Goal: Information Seeking & Learning: Check status

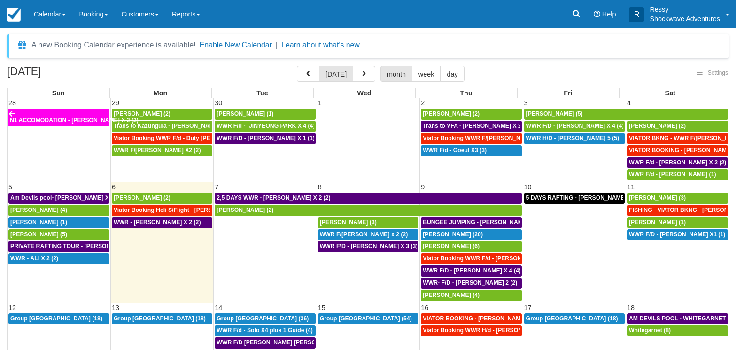
select select
click at [319, 72] on button "button" at bounding box center [308, 74] width 23 height 16
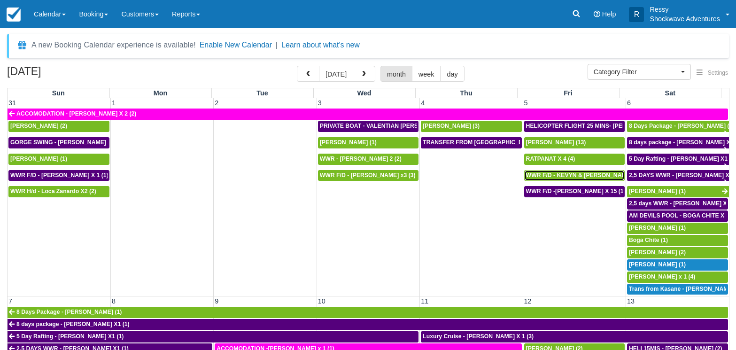
click at [573, 173] on span "WWR F/D - KEVYN & [PERSON_NAME] 2 (2)" at bounding box center [586, 175] width 120 height 7
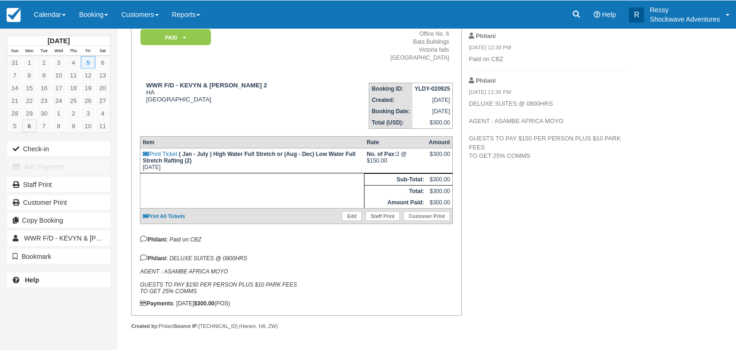
scroll to position [96, 0]
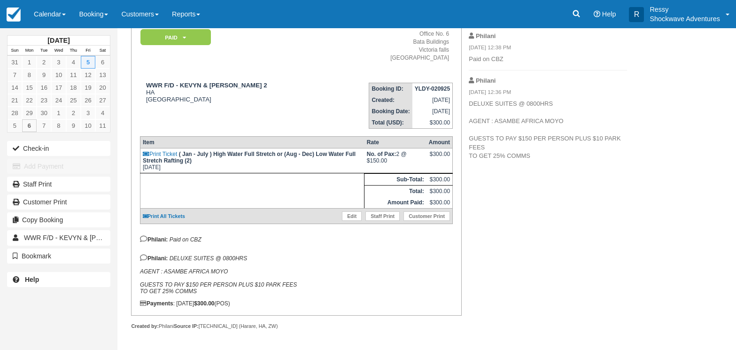
click at [404, 267] on p "Philani: DELUXE SUITES @ 0800HRS AGENT : ASAMBE AFRICA MOYO GUESTS TO PAY $150 …" at bounding box center [296, 274] width 313 height 40
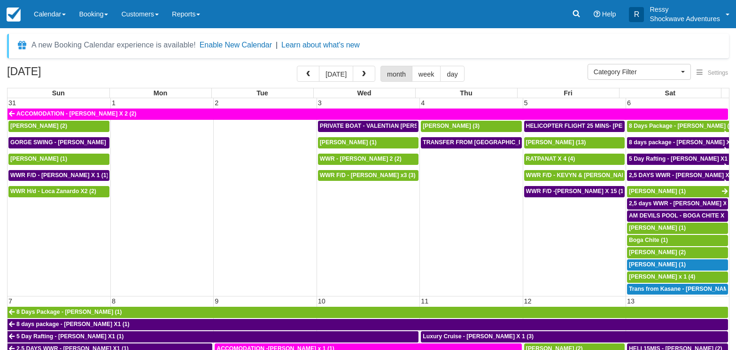
select select
click at [541, 139] on span "[PERSON_NAME] (13)" at bounding box center [556, 142] width 60 height 7
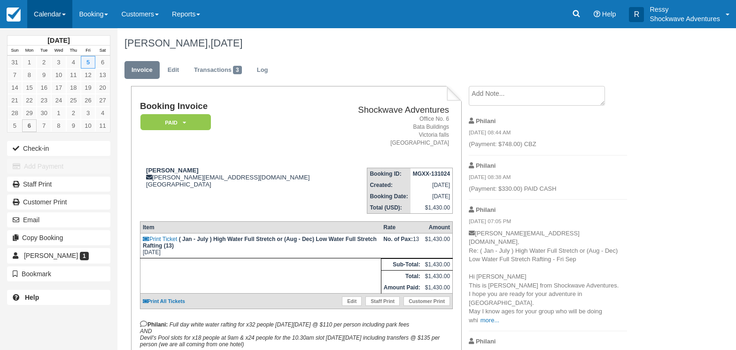
click at [62, 14] on link "Calendar" at bounding box center [49, 14] width 45 height 28
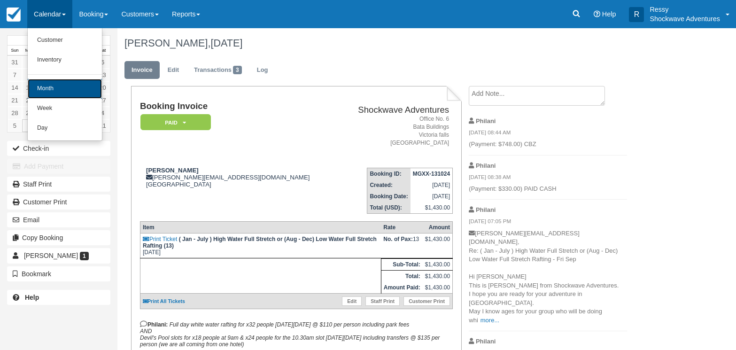
click at [74, 92] on link "Month" at bounding box center [65, 89] width 74 height 20
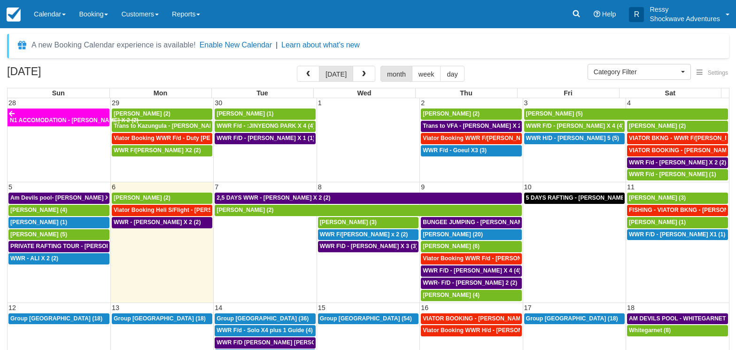
select select
click at [319, 75] on button "button" at bounding box center [308, 74] width 23 height 16
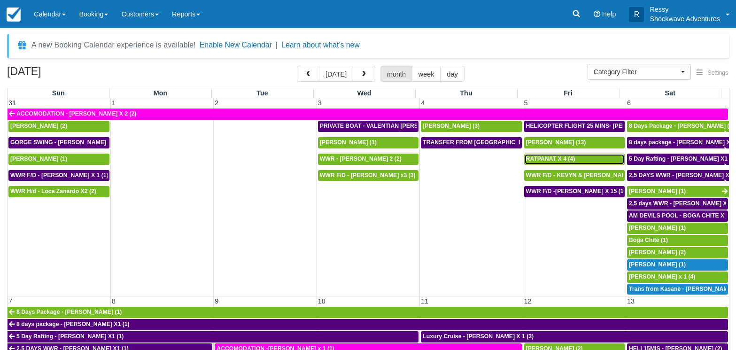
click at [582, 155] on div "RATPANAT X 4 (4)" at bounding box center [574, 159] width 97 height 8
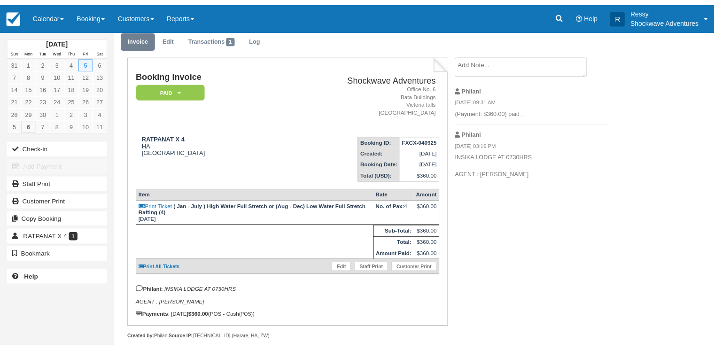
scroll to position [55, 0]
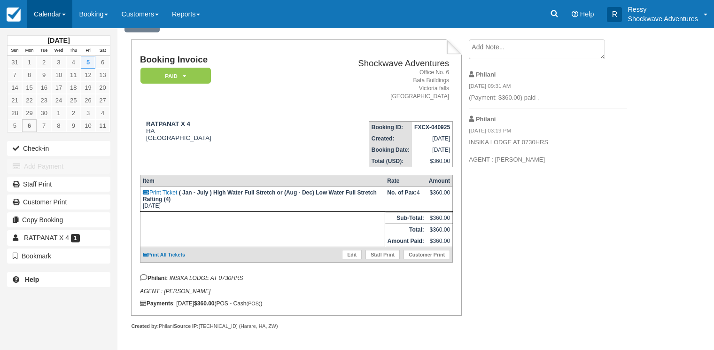
click at [50, 4] on link "Calendar" at bounding box center [49, 14] width 45 height 28
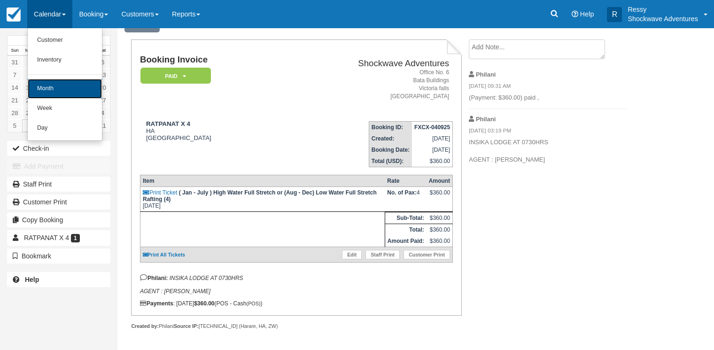
click at [75, 91] on link "Month" at bounding box center [65, 89] width 74 height 20
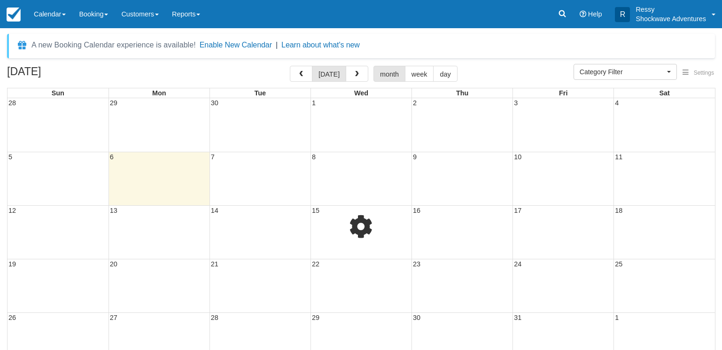
select select
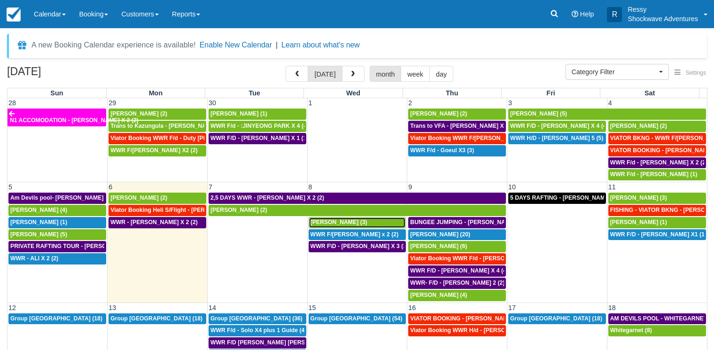
click at [332, 221] on span "MARTIN BIRD (3)" at bounding box center [338, 222] width 57 height 7
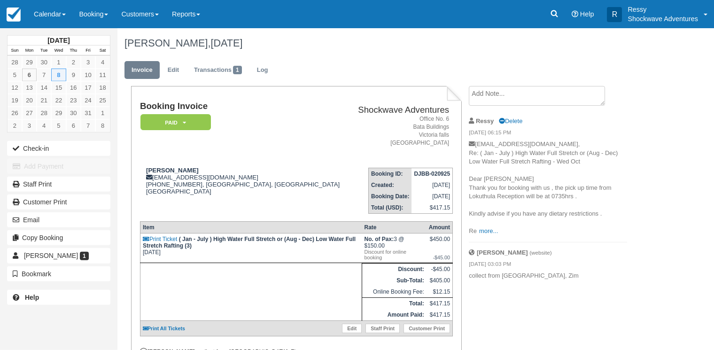
scroll to position [70, 0]
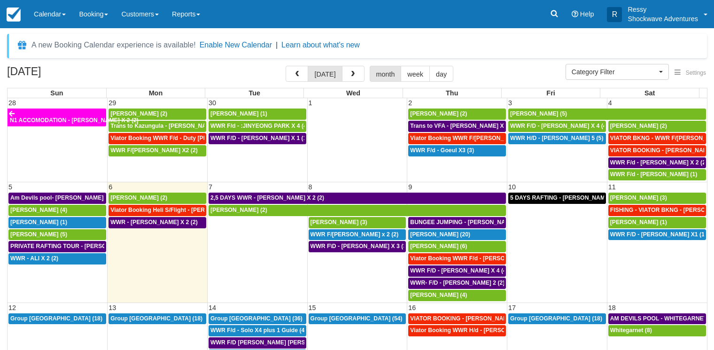
select select
click at [434, 247] on span "Jens Ritter (6)" at bounding box center [438, 246] width 57 height 7
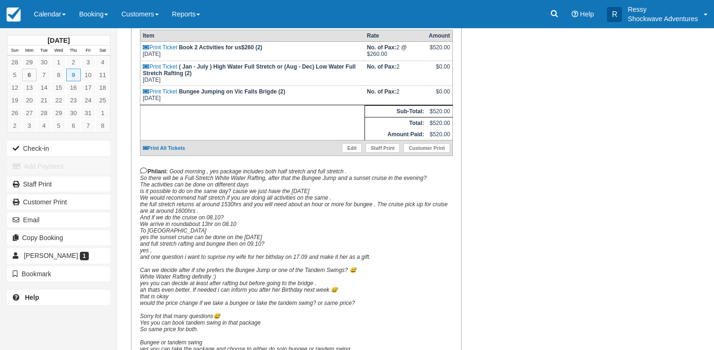
scroll to position [321, 0]
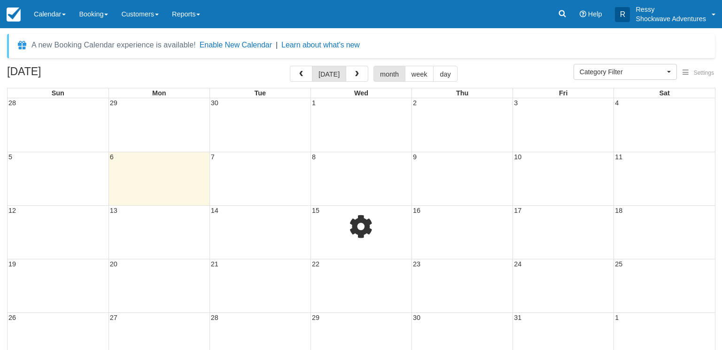
select select
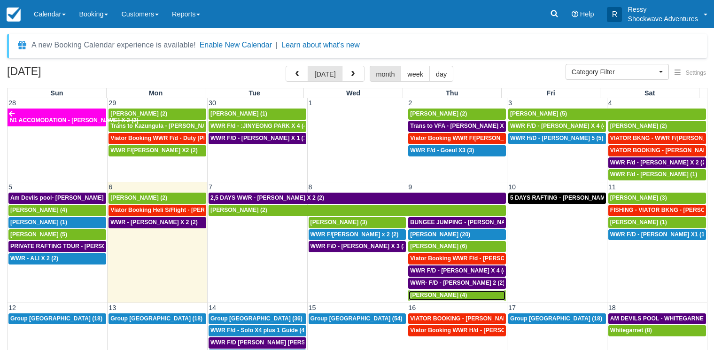
click at [445, 293] on span "[PERSON_NAME] (4)" at bounding box center [438, 295] width 57 height 7
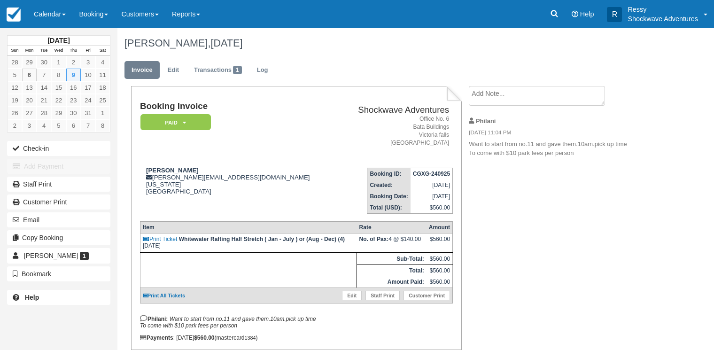
scroll to position [41, 0]
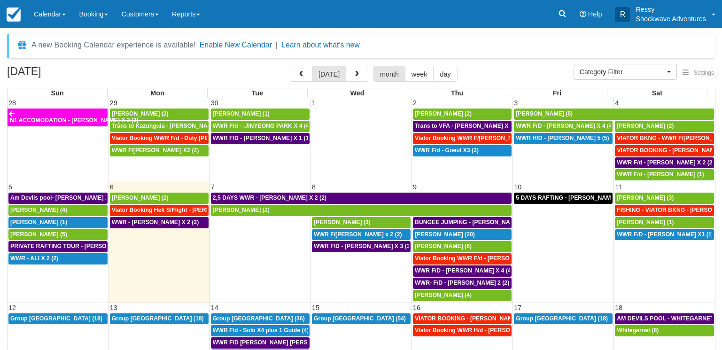
select select
click at [654, 198] on div "[PERSON_NAME] (3)" at bounding box center [657, 198] width 94 height 8
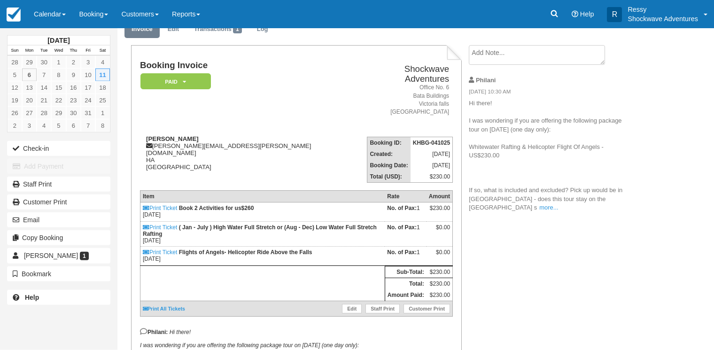
scroll to position [144, 0]
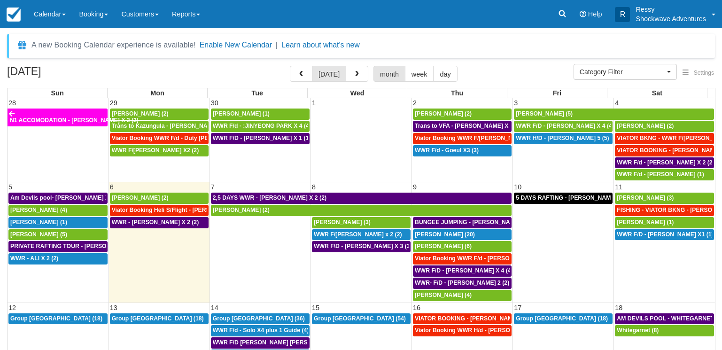
select select
click at [640, 221] on span "[PERSON_NAME] (1)" at bounding box center [638, 222] width 57 height 7
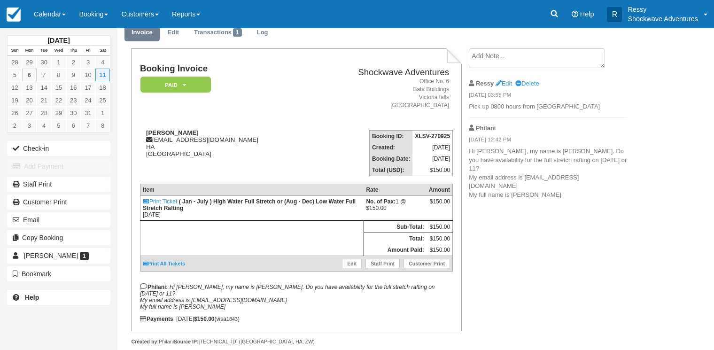
scroll to position [55, 0]
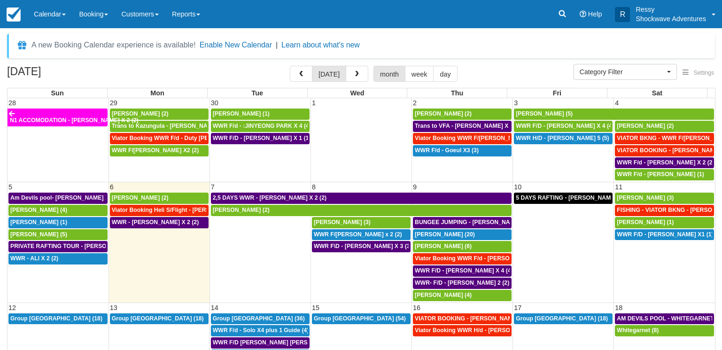
select select
click at [307, 75] on button "button" at bounding box center [297, 74] width 23 height 16
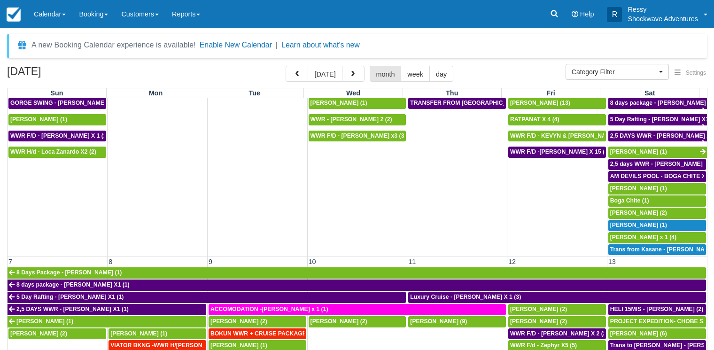
scroll to position [90, 0]
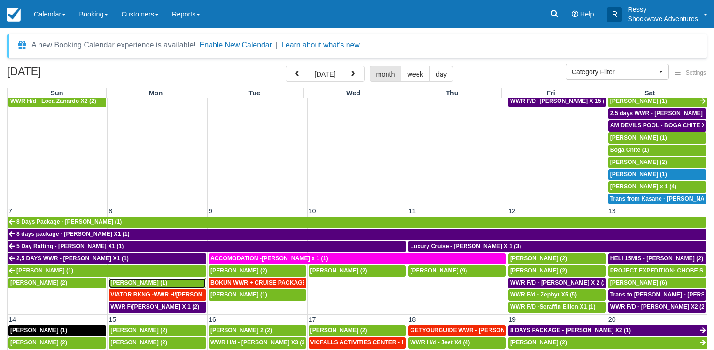
click at [132, 282] on span "[PERSON_NAME] (1)" at bounding box center [138, 282] width 57 height 7
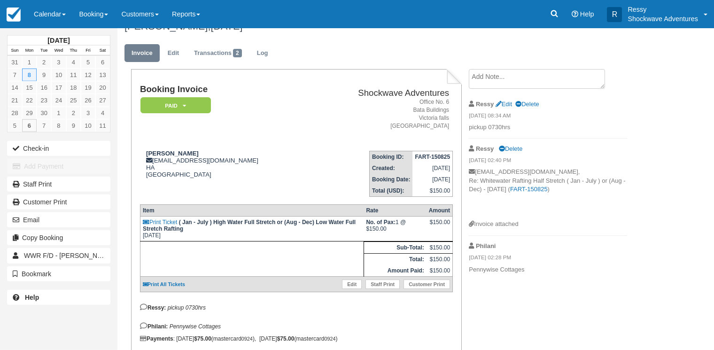
scroll to position [61, 0]
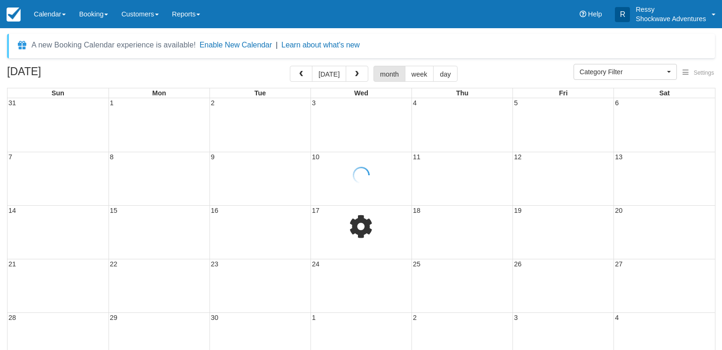
select select
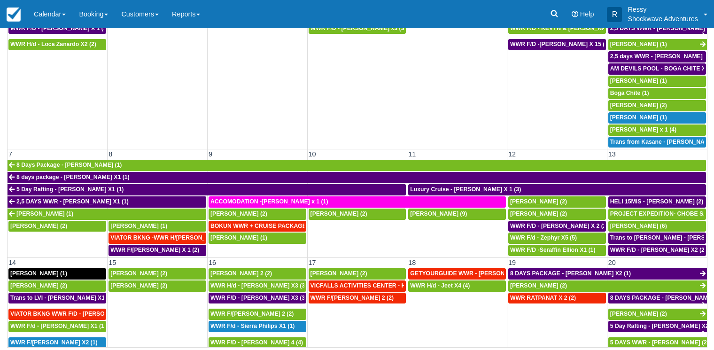
scroll to position [90, 0]
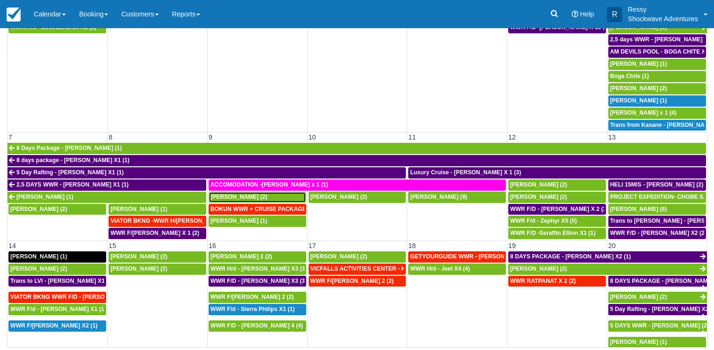
click at [242, 199] on span "[PERSON_NAME] (2)" at bounding box center [238, 196] width 57 height 7
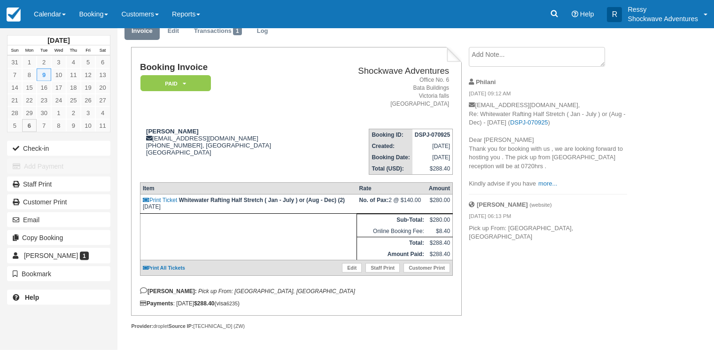
scroll to position [46, 0]
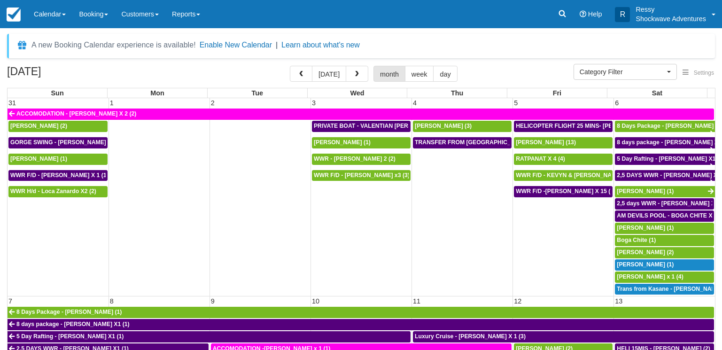
select select
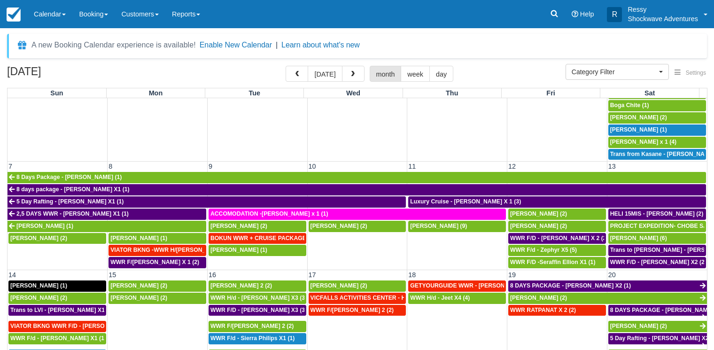
scroll to position [135, 0]
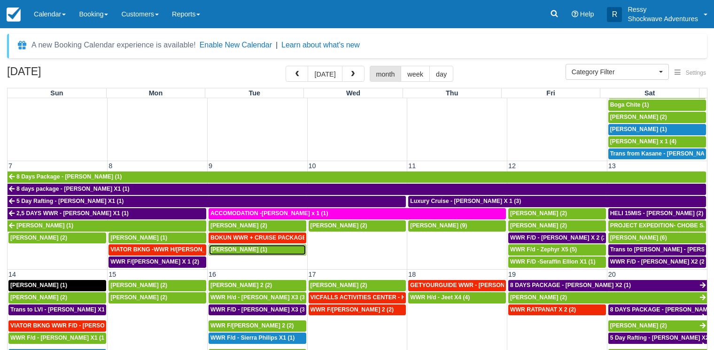
click at [240, 249] on span "[PERSON_NAME] (1)" at bounding box center [238, 249] width 57 height 7
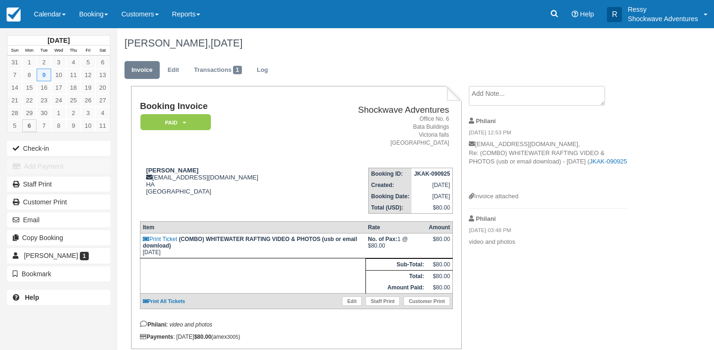
scroll to position [41, 0]
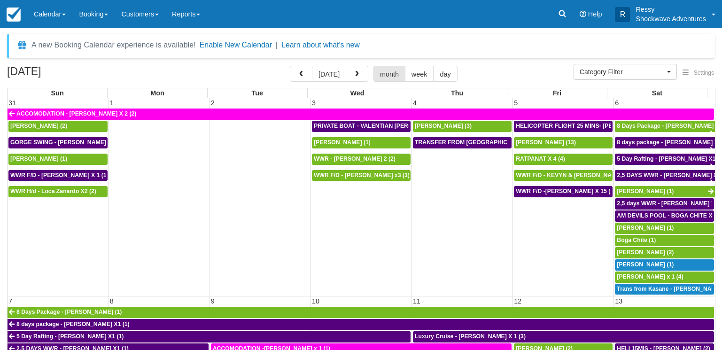
select select
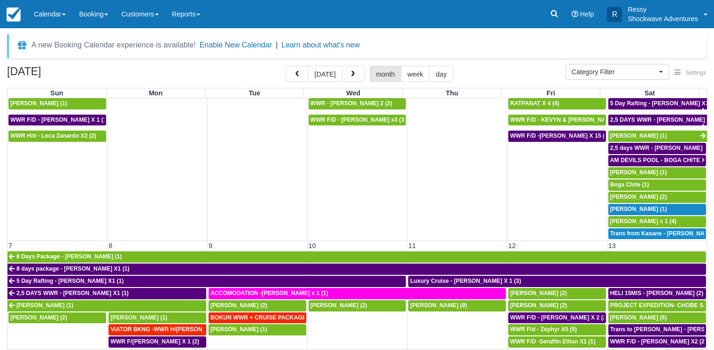
scroll to position [135, 0]
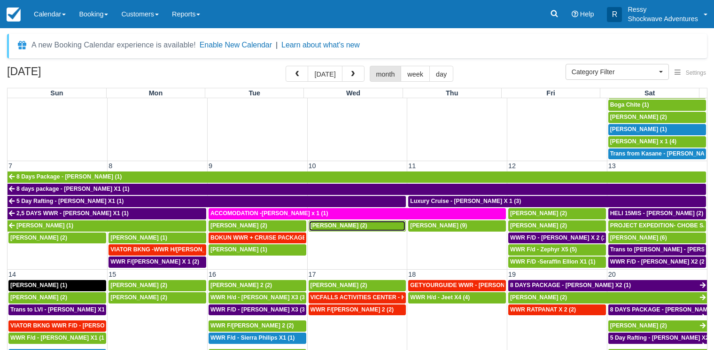
click at [342, 225] on span "David Kleiterp (2)" at bounding box center [338, 225] width 57 height 7
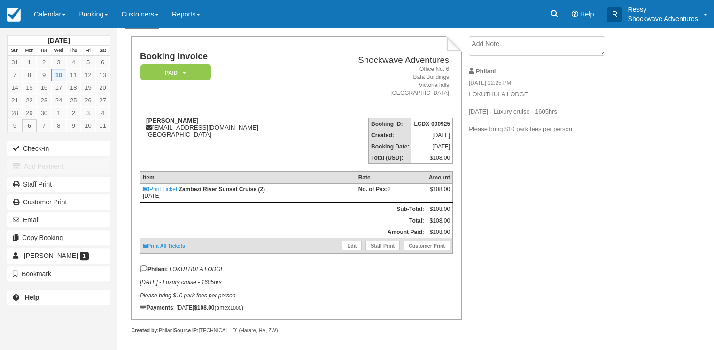
scroll to position [62, 0]
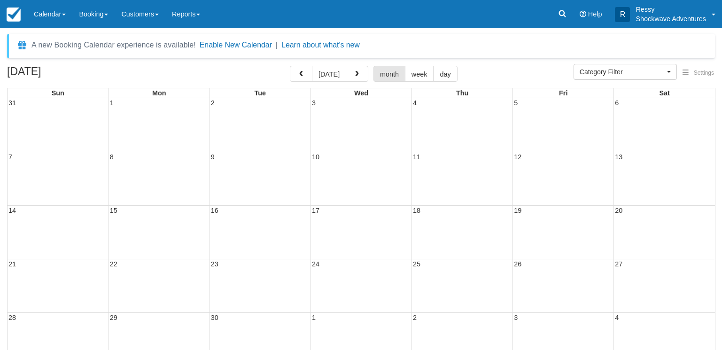
select select
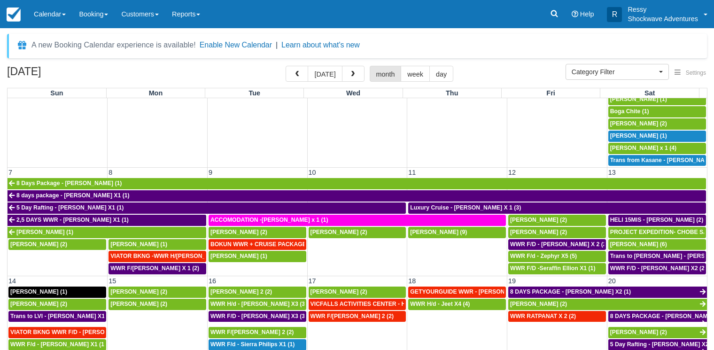
scroll to position [135, 0]
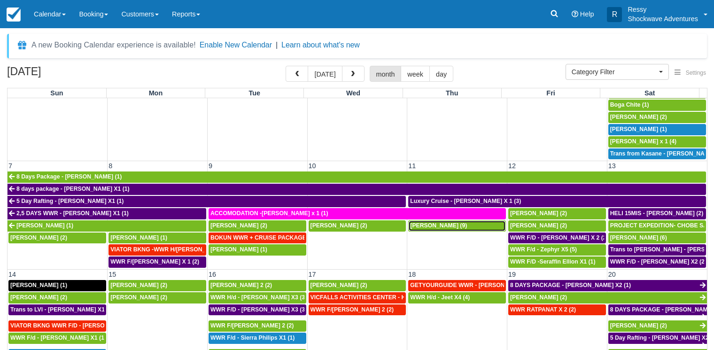
click at [441, 228] on span "Valentin Bouchet (9)" at bounding box center [438, 225] width 57 height 7
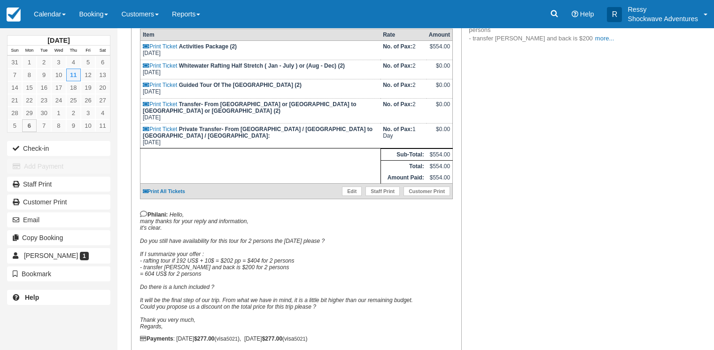
scroll to position [101, 0]
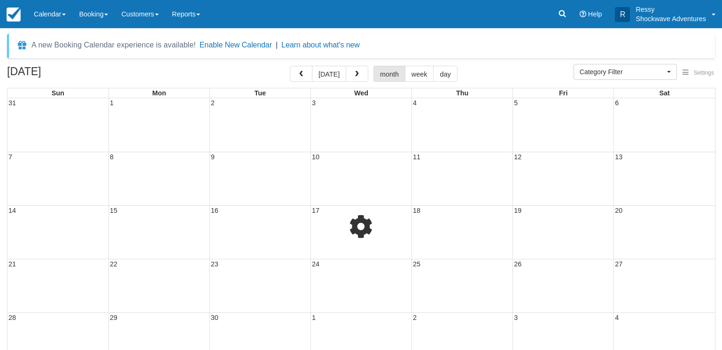
select select
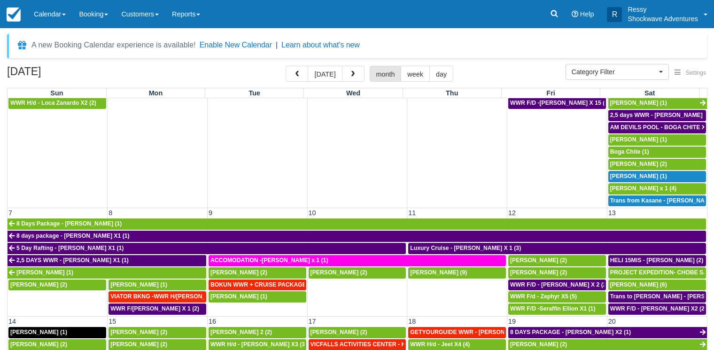
scroll to position [90, 0]
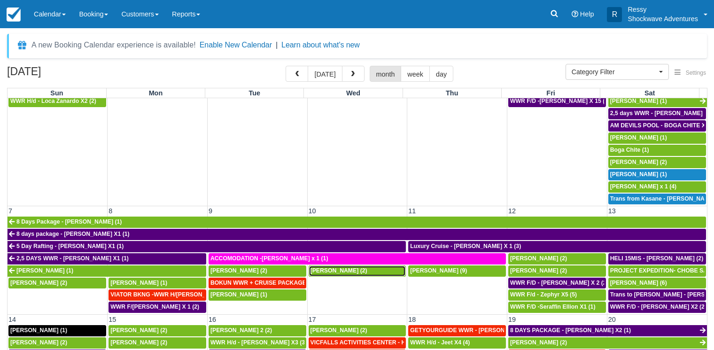
click at [356, 275] on link "[PERSON_NAME] (2)" at bounding box center [358, 270] width 98 height 11
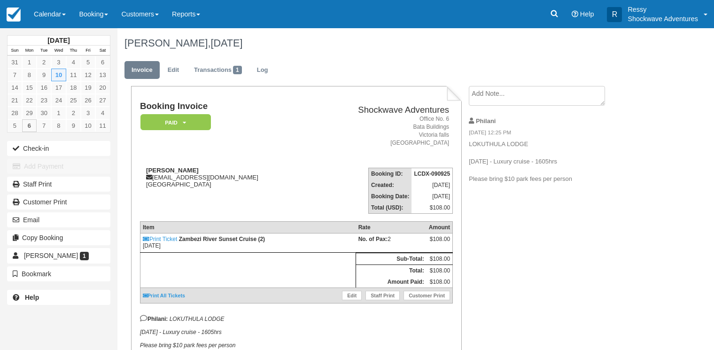
scroll to position [62, 0]
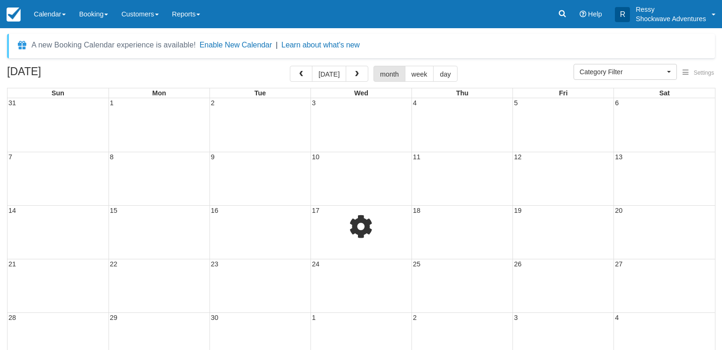
select select
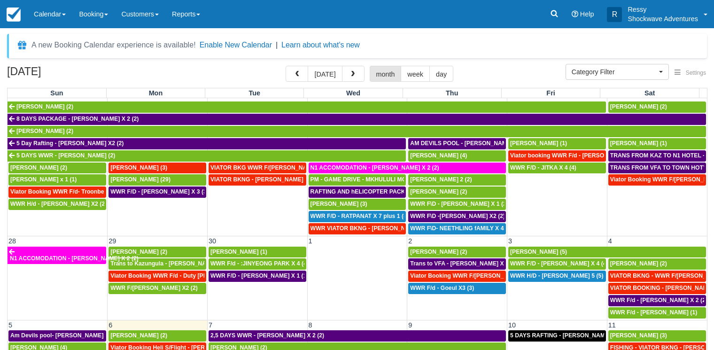
scroll to position [495, 0]
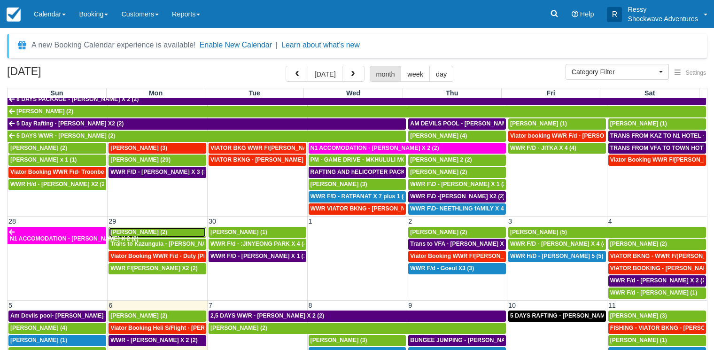
click at [153, 232] on span "[PERSON_NAME] (2)" at bounding box center [138, 232] width 57 height 7
click at [153, 232] on span "Danie Barnard (2)" at bounding box center [138, 232] width 57 height 7
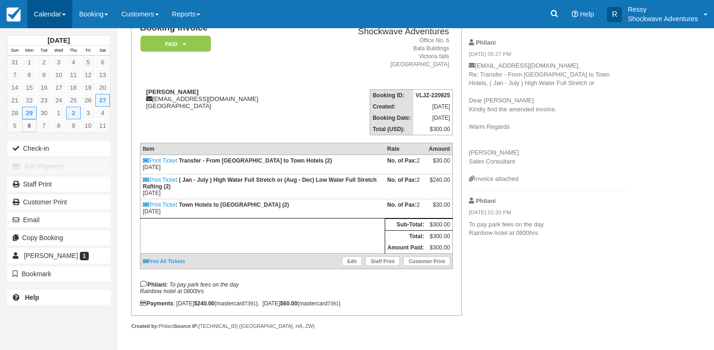
scroll to position [86, 0]
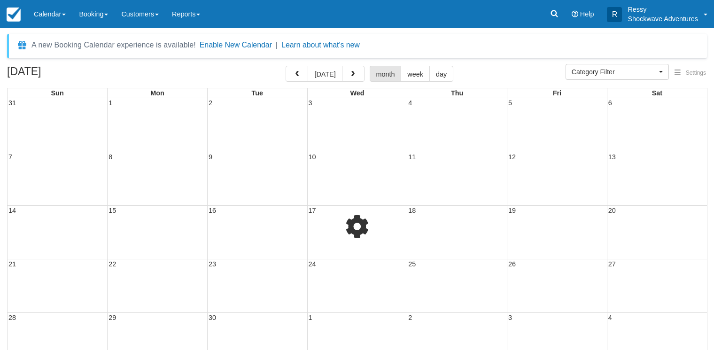
select select
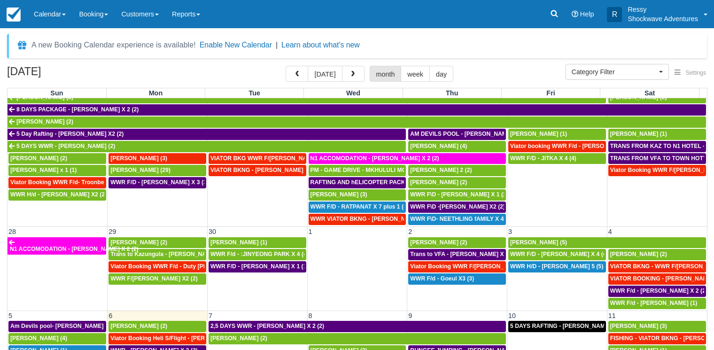
scroll to position [495, 0]
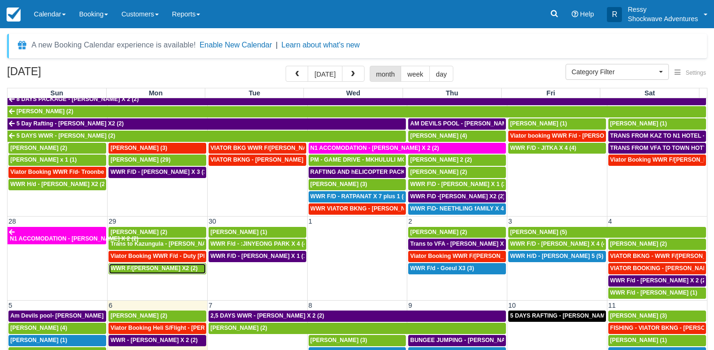
click at [171, 270] on span "WWR F/[PERSON_NAME] X2 (2)" at bounding box center [153, 268] width 87 height 7
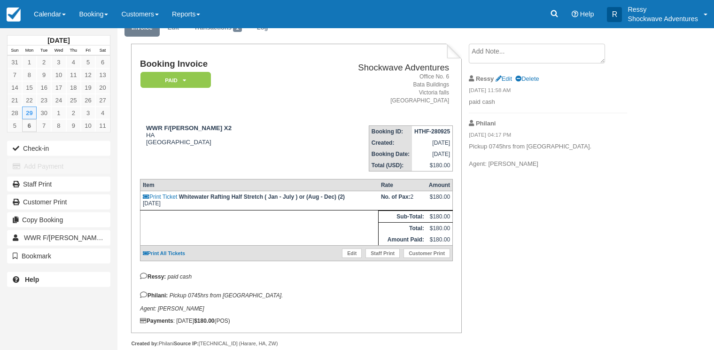
scroll to position [68, 0]
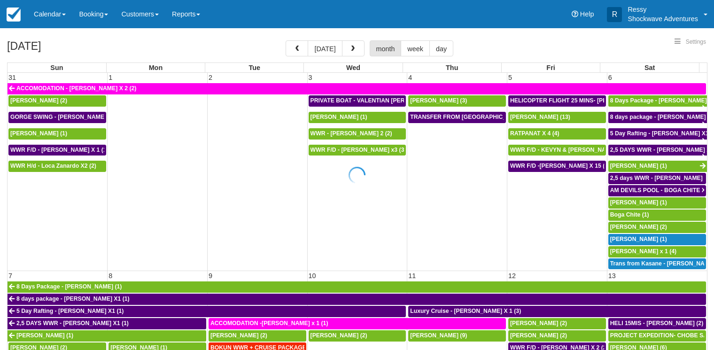
select select
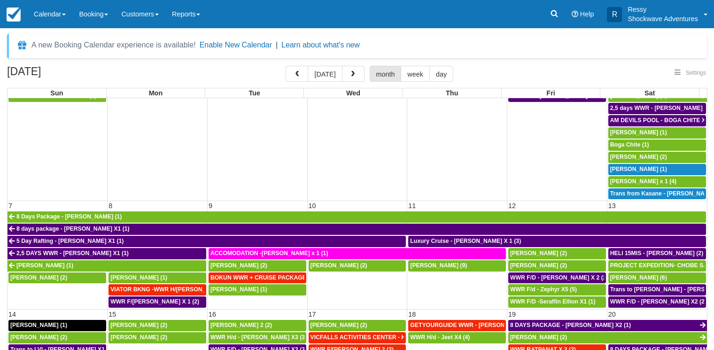
select select
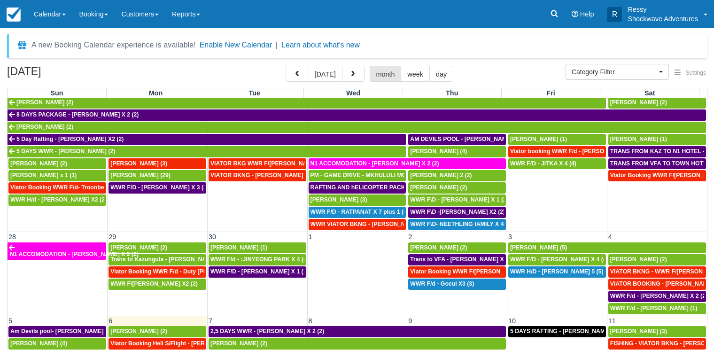
scroll to position [495, 0]
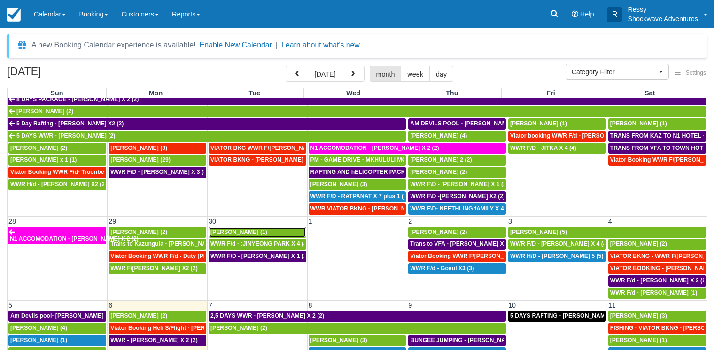
click at [228, 231] on span "Tina Kozman (1)" at bounding box center [238, 232] width 57 height 7
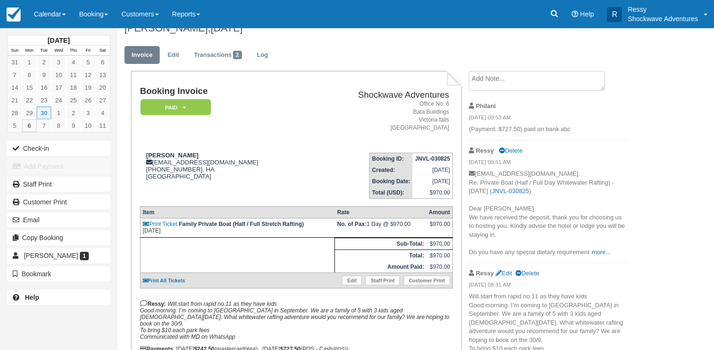
scroll to position [14, 0]
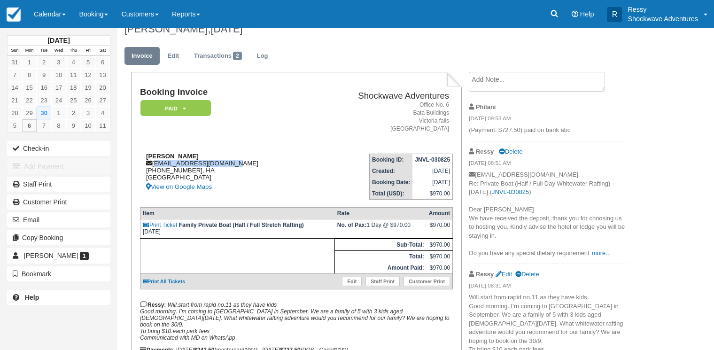
drag, startPoint x: 236, startPoint y: 164, endPoint x: 155, endPoint y: 165, distance: 81.3
click at [155, 165] on div "Tina Kozman tinakozman@yahoo.com.au +61 405 952 911, HA Zimbabwe View on Google…" at bounding box center [225, 173] width 170 height 40
copy div "tinakozman@yahoo.com.au"
click at [274, 185] on link "View on Google Maps" at bounding box center [228, 187] width 164 height 12
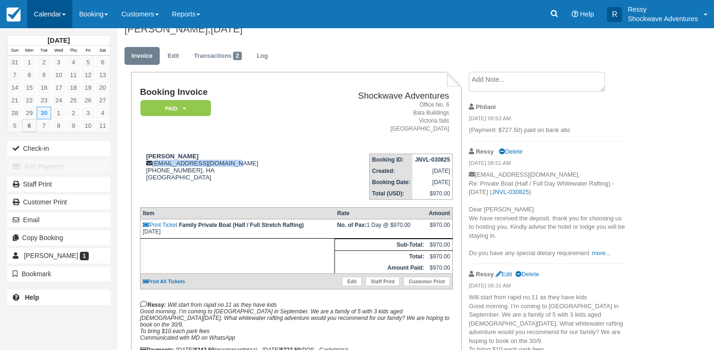
click at [47, 10] on link "Calendar" at bounding box center [49, 14] width 45 height 28
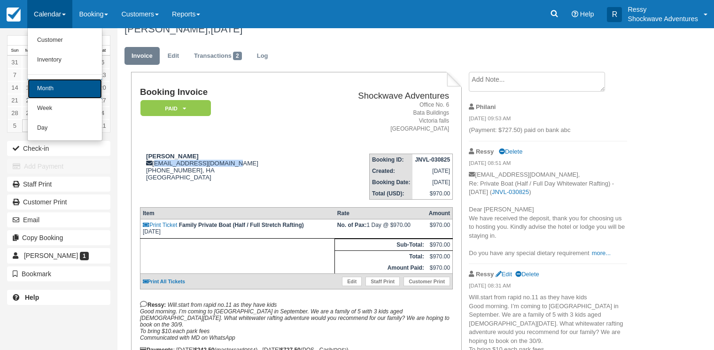
click at [47, 86] on link "Month" at bounding box center [65, 89] width 74 height 20
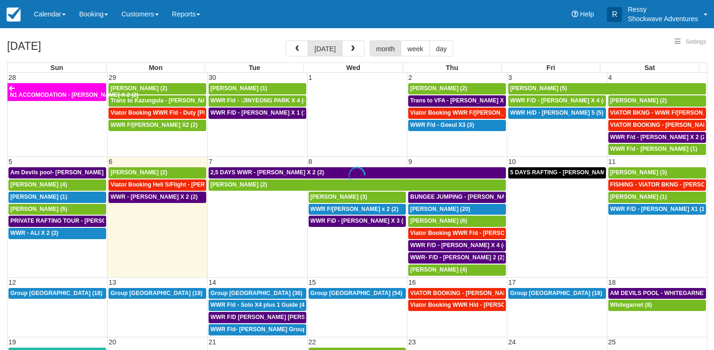
select select
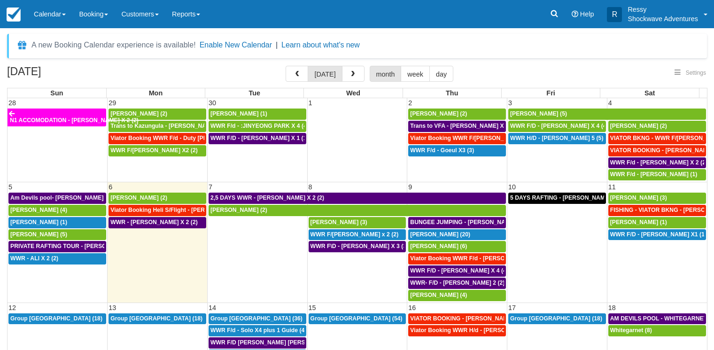
select select
click at [257, 128] on span "WWR F/d - :JINYEONG PARK X 4 (4)" at bounding box center [259, 126] width 98 height 7
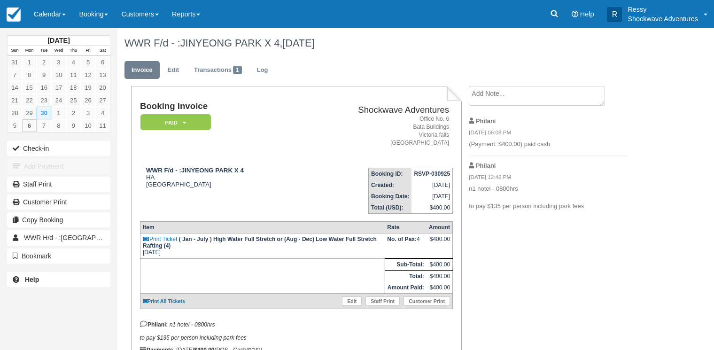
scroll to position [48, 0]
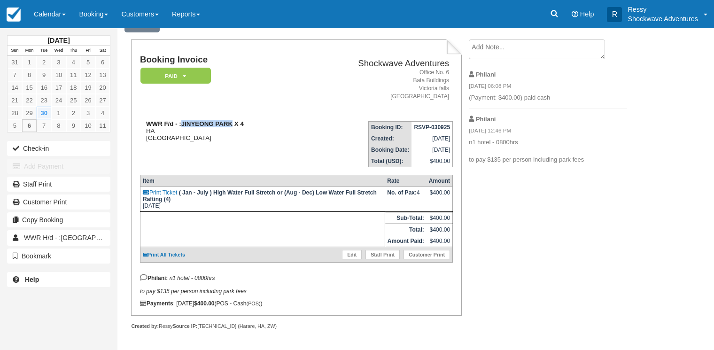
drag, startPoint x: 232, startPoint y: 122, endPoint x: 182, endPoint y: 122, distance: 50.3
click at [182, 122] on strong "WWR F/d - :JINYEONG PARK X 4" at bounding box center [195, 123] width 98 height 7
copy strong "[GEOGRAPHIC_DATA]"
click at [53, 12] on link "Calendar" at bounding box center [49, 14] width 45 height 28
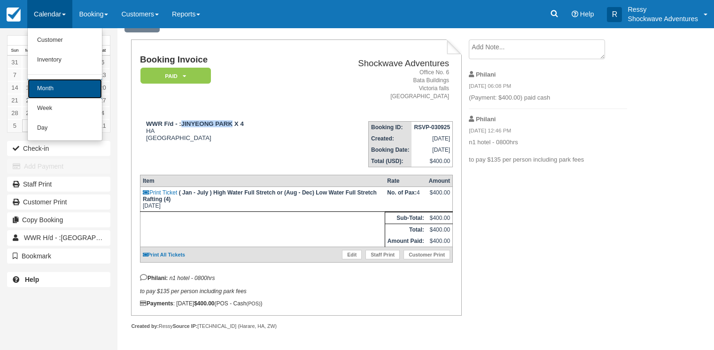
click at [66, 90] on link "Month" at bounding box center [65, 89] width 74 height 20
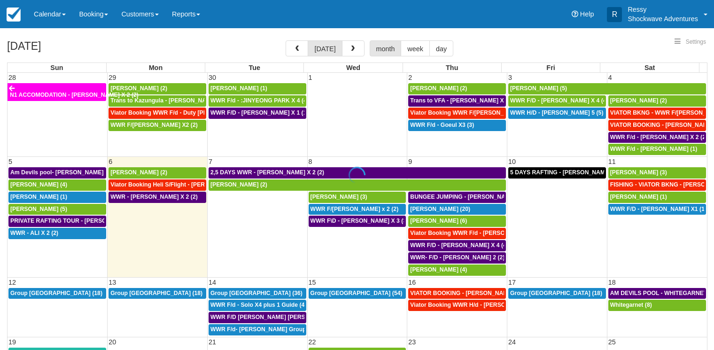
select select
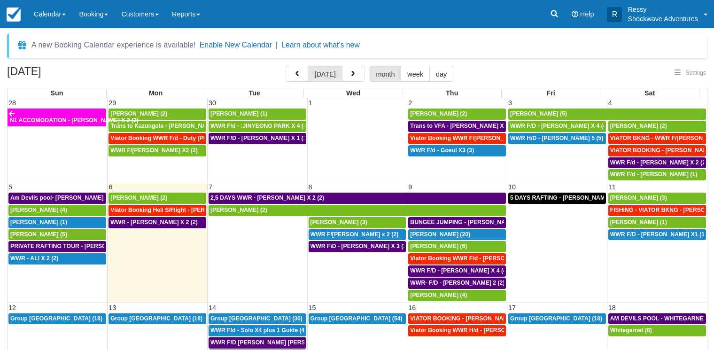
select select
click at [453, 150] on span "WWR F/d - Goeul X3 (3)" at bounding box center [442, 150] width 64 height 7
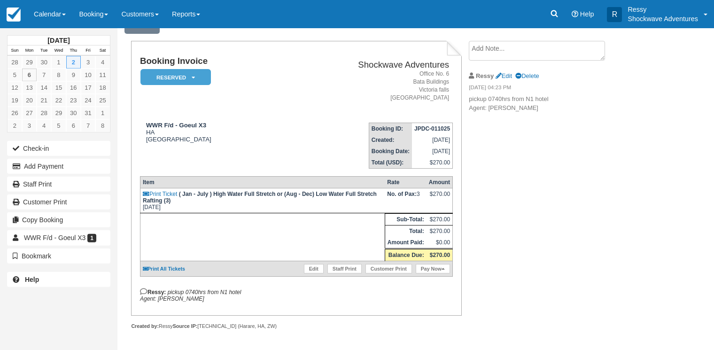
scroll to position [48, 0]
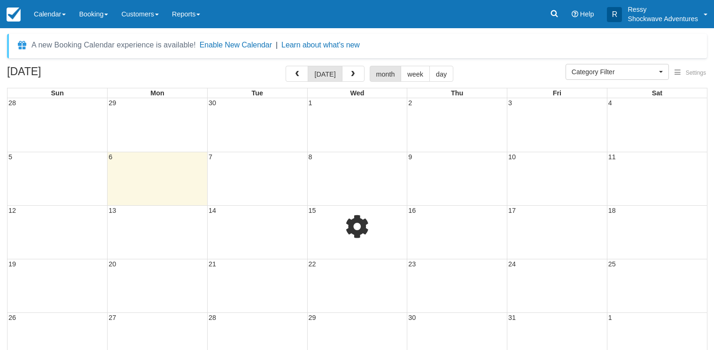
select select
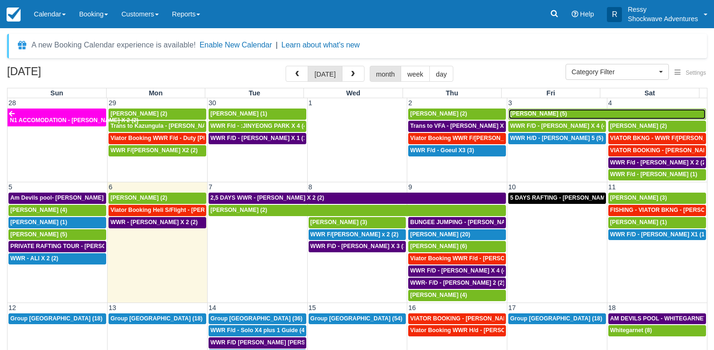
click at [537, 116] on span "[PERSON_NAME] (5)" at bounding box center [538, 113] width 57 height 7
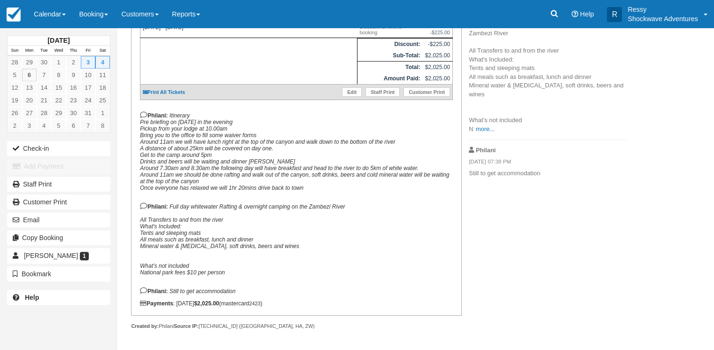
scroll to position [240, 0]
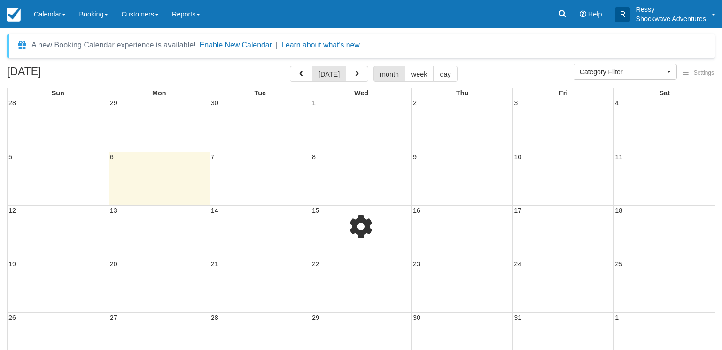
select select
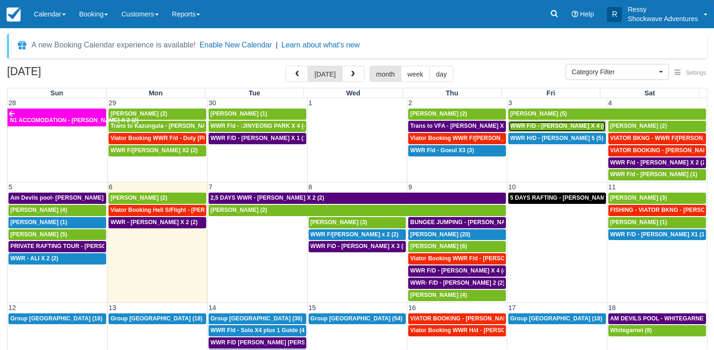
click at [557, 128] on span "WWR F/D - JED MALDEN X 4 (4)" at bounding box center [559, 126] width 98 height 7
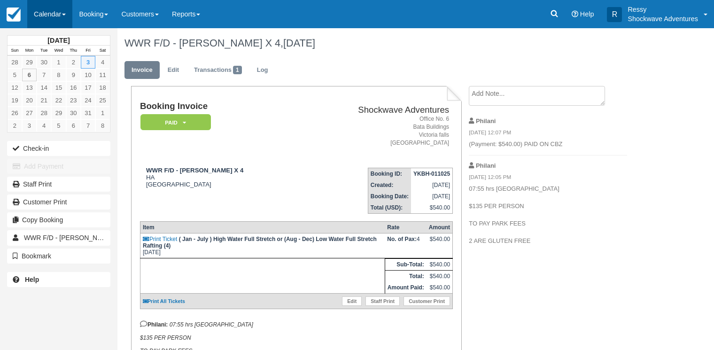
click at [49, 6] on link "Calendar" at bounding box center [49, 14] width 45 height 28
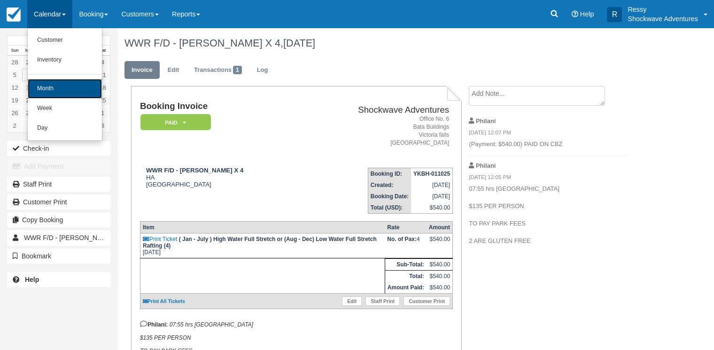
click at [40, 87] on link "Month" at bounding box center [65, 89] width 74 height 20
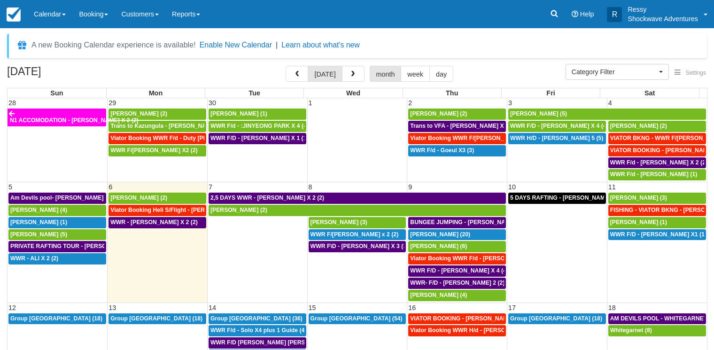
select select
click at [303, 80] on button "button" at bounding box center [297, 74] width 23 height 16
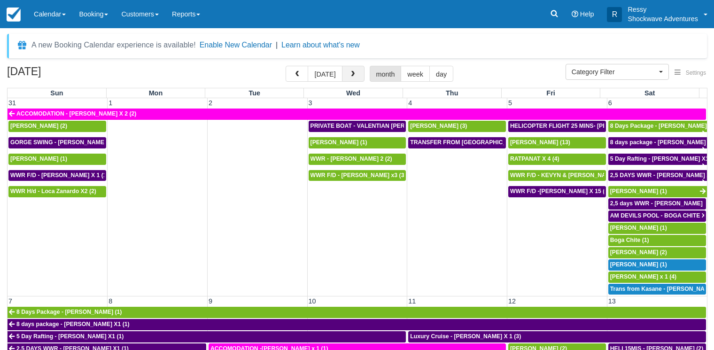
click at [359, 70] on button "button" at bounding box center [353, 74] width 23 height 16
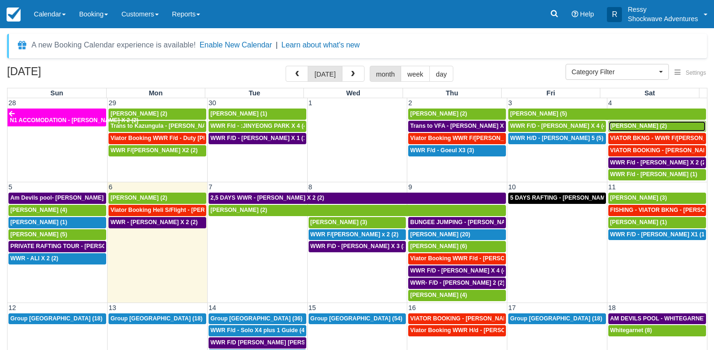
click at [614, 127] on span "[PERSON_NAME] (2)" at bounding box center [638, 126] width 57 height 7
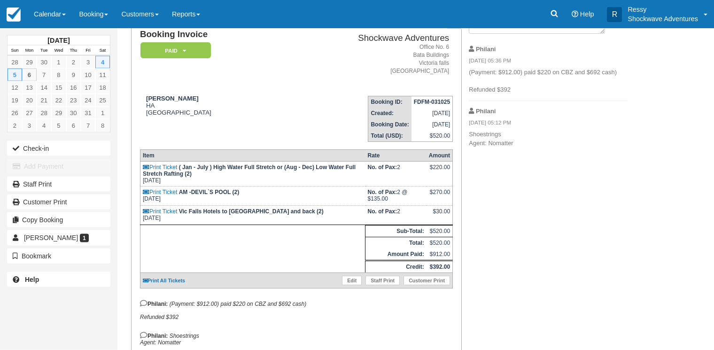
scroll to position [96, 0]
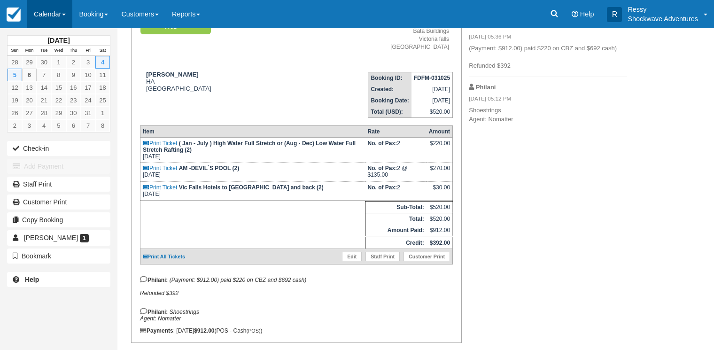
click at [56, 14] on link "Calendar" at bounding box center [49, 14] width 45 height 28
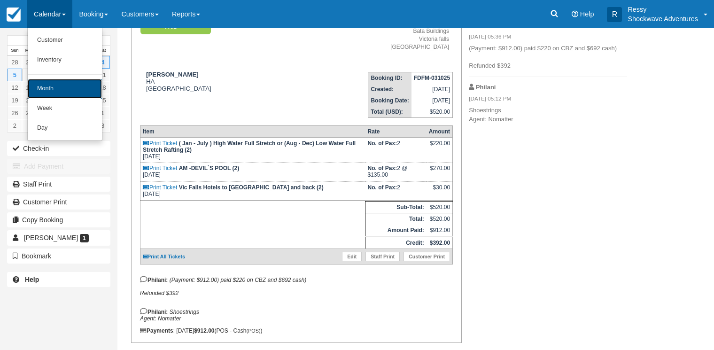
click at [66, 93] on link "Month" at bounding box center [65, 89] width 74 height 20
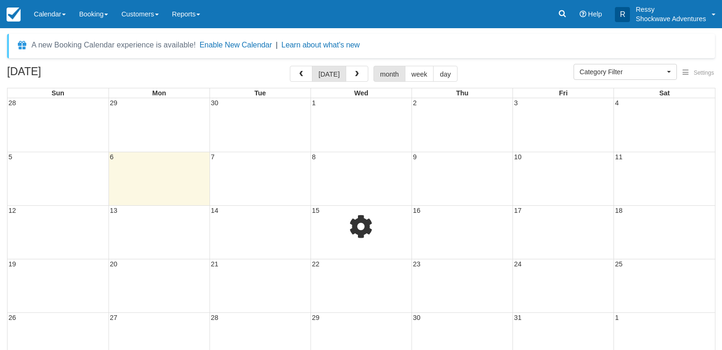
select select
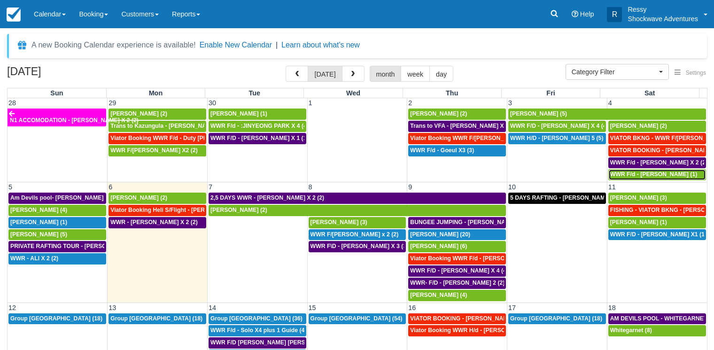
click at [629, 177] on span "WWR F/d - [PERSON_NAME] (1)" at bounding box center [653, 174] width 87 height 7
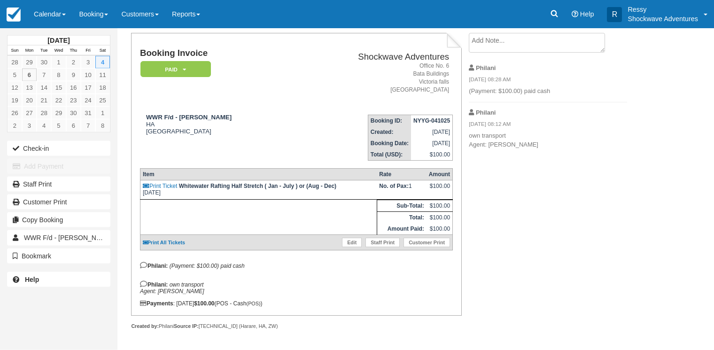
scroll to position [61, 0]
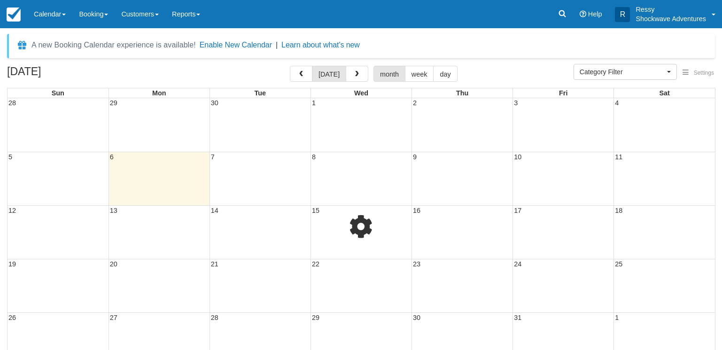
select select
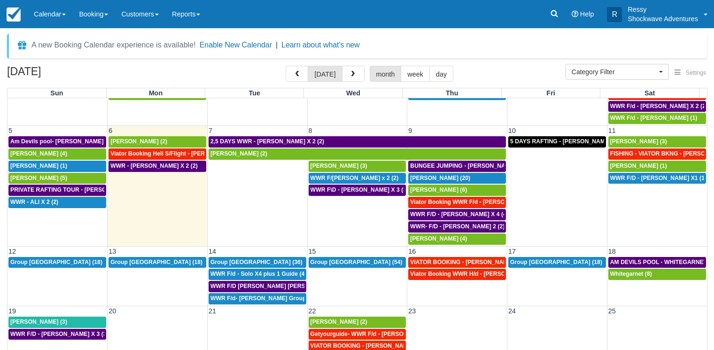
scroll to position [77, 0]
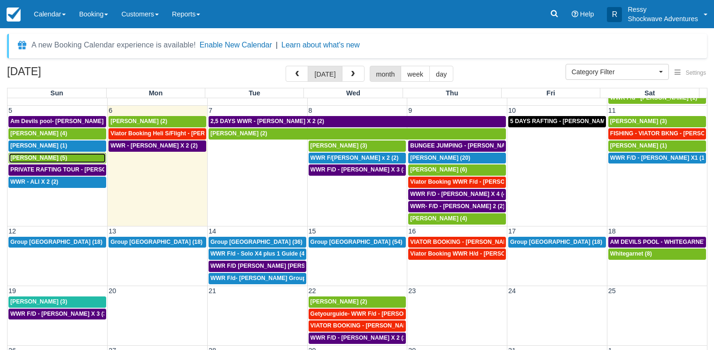
click at [54, 158] on div "Don Carlson (5)" at bounding box center [57, 159] width 94 height 8
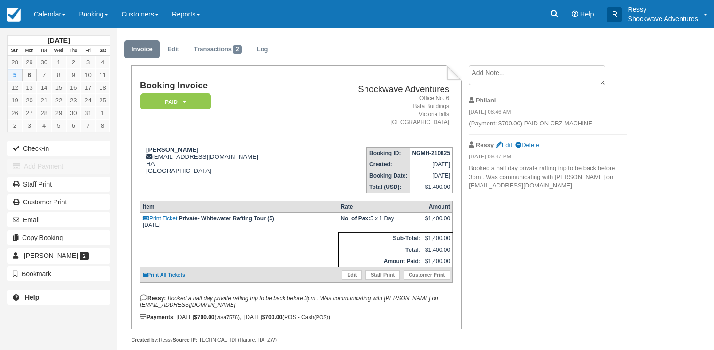
scroll to position [41, 0]
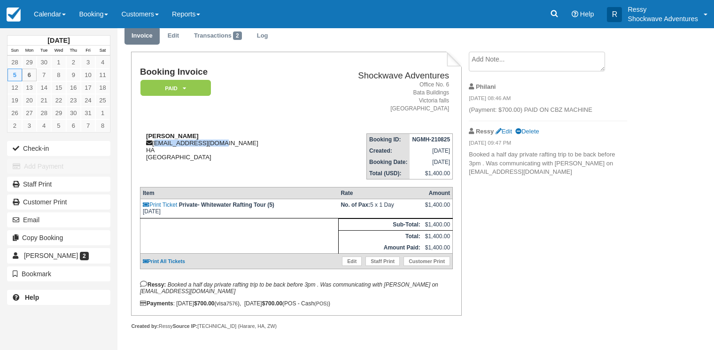
drag, startPoint x: 154, startPoint y: 137, endPoint x: 220, endPoint y: 135, distance: 65.8
click at [220, 135] on div "Don Carlson dcarlson@ccplaw.com HA Zimbabwe" at bounding box center [225, 146] width 170 height 28
copy div "dcarlson@ccplaw.com"
click at [560, 294] on div "Booking Invoice Paid   Pending Reserved Deposit Waiting Cancelled NO LONGER COM…" at bounding box center [375, 201] width 517 height 298
click at [512, 275] on div "Booking Invoice Paid   Pending Reserved Deposit Waiting Cancelled NO LONGER COM…" at bounding box center [375, 201] width 517 height 298
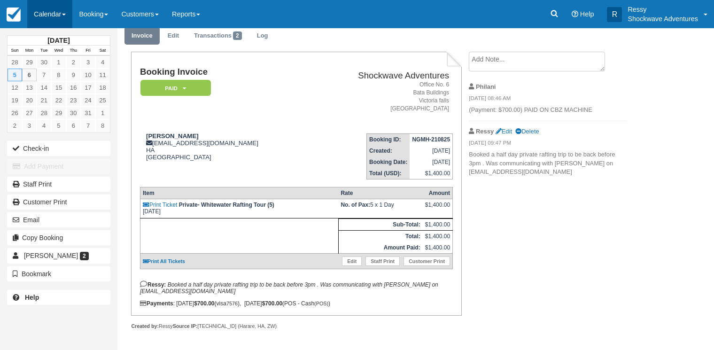
click at [66, 4] on link "Calendar" at bounding box center [49, 14] width 45 height 28
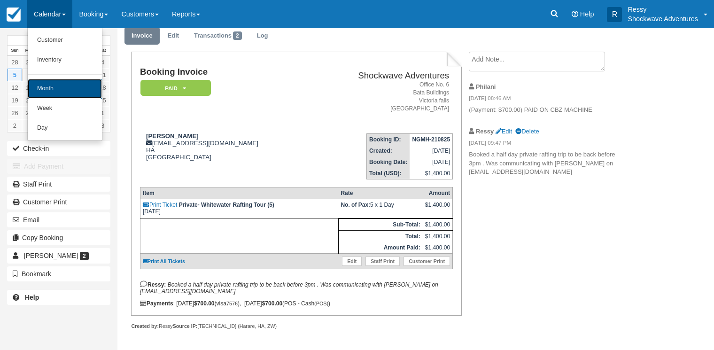
click at [52, 90] on link "Month" at bounding box center [65, 89] width 74 height 20
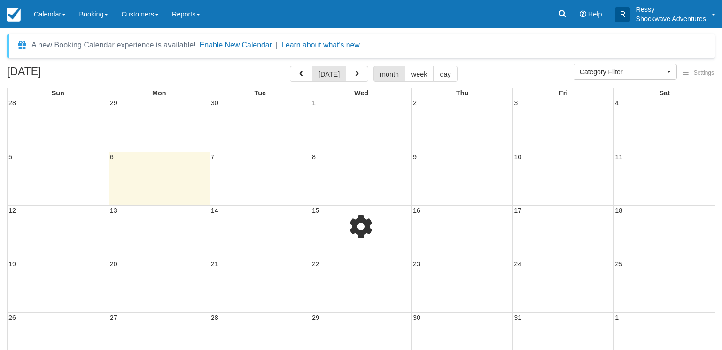
select select
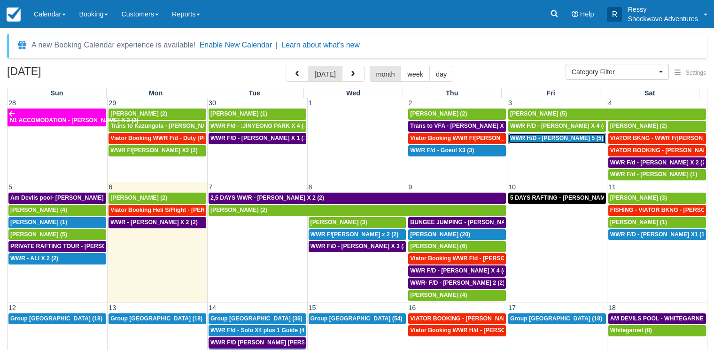
click at [528, 138] on span "WWR H/D - [PERSON_NAME] 5 (5)" at bounding box center [556, 138] width 93 height 7
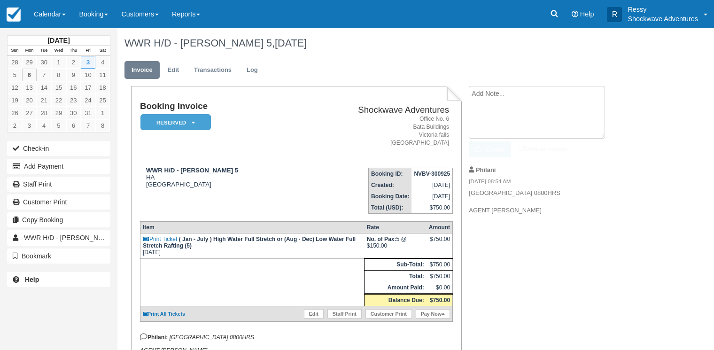
click at [492, 97] on textarea at bounding box center [537, 112] width 136 height 53
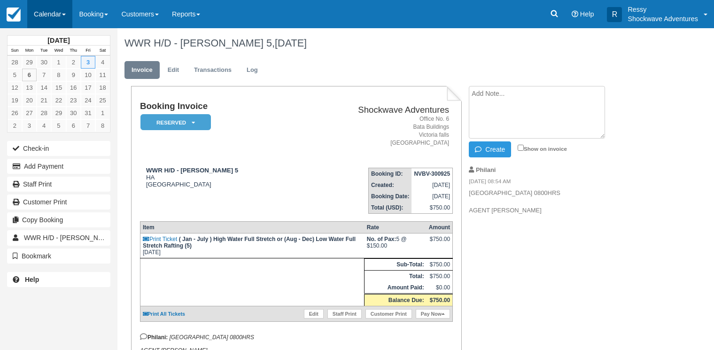
click at [48, 12] on link "Calendar" at bounding box center [49, 14] width 45 height 28
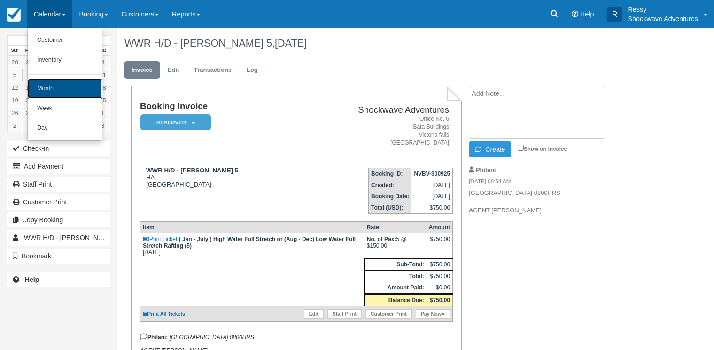
click at [64, 87] on link "Month" at bounding box center [65, 89] width 74 height 20
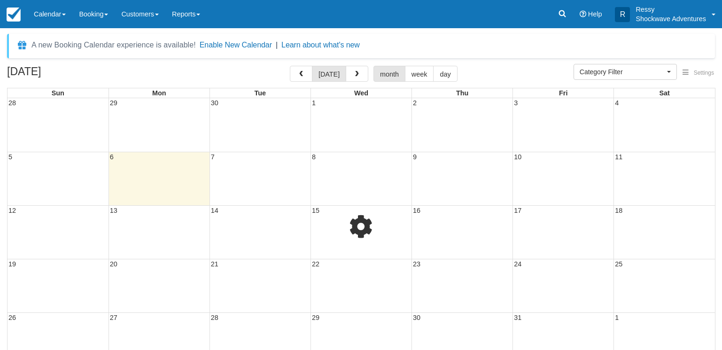
select select
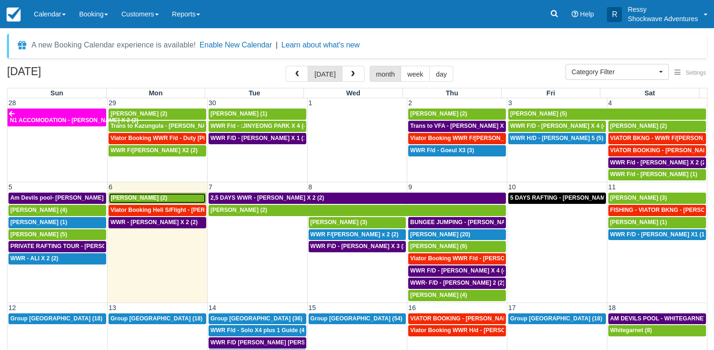
click at [167, 197] on span "Tobias Dollenbacher (2)" at bounding box center [138, 197] width 57 height 7
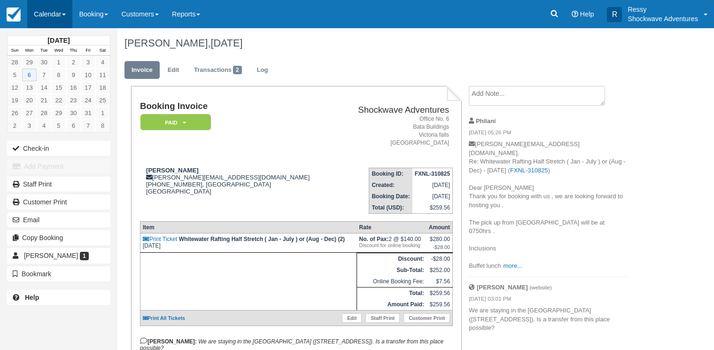
click at [55, 13] on link "Calendar" at bounding box center [49, 14] width 45 height 28
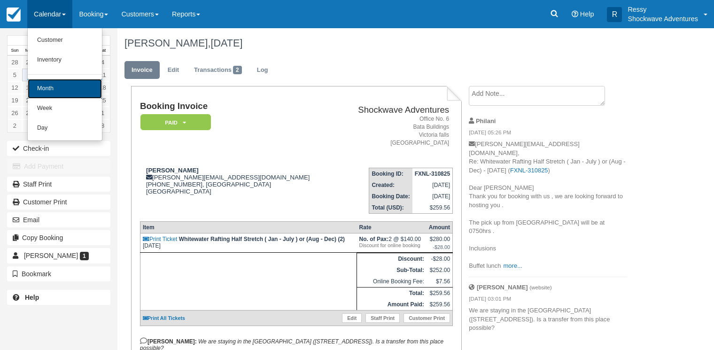
click at [46, 85] on link "Month" at bounding box center [65, 89] width 74 height 20
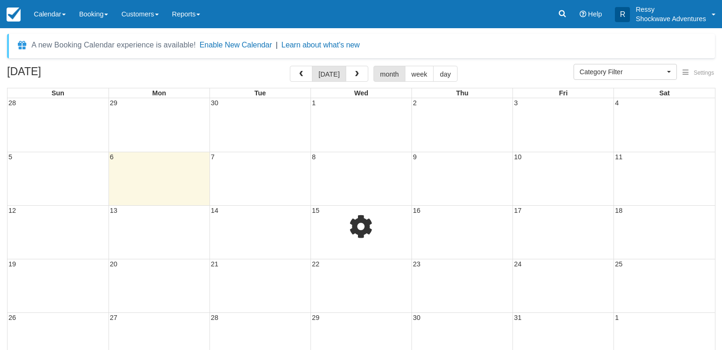
select select
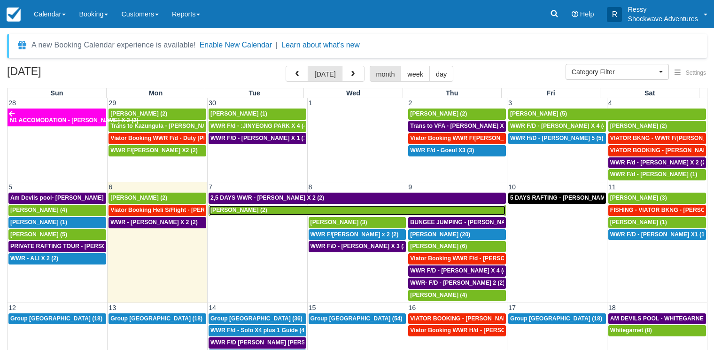
click at [272, 209] on div "[PERSON_NAME] (2)" at bounding box center [357, 211] width 294 height 8
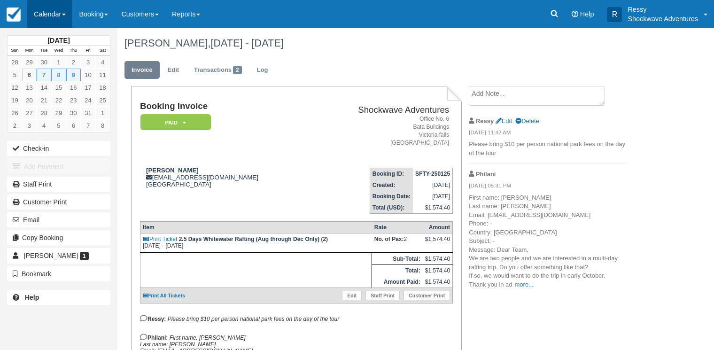
click at [64, 9] on link "Calendar" at bounding box center [49, 14] width 45 height 28
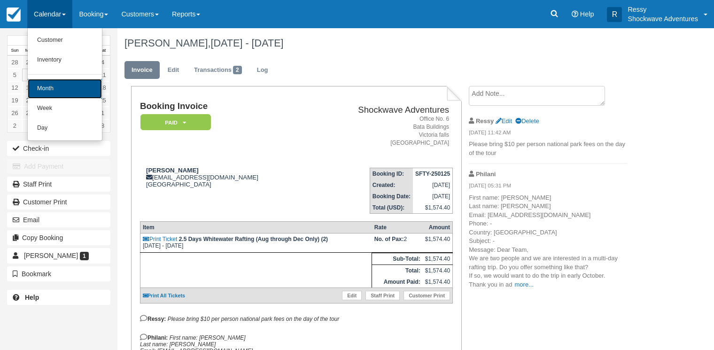
click at [60, 89] on link "Month" at bounding box center [65, 89] width 74 height 20
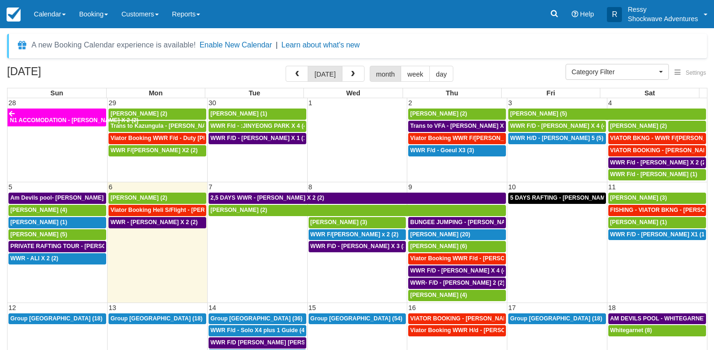
select select
click at [65, 257] on div "WWR - ALI X 2 (2)" at bounding box center [57, 259] width 94 height 8
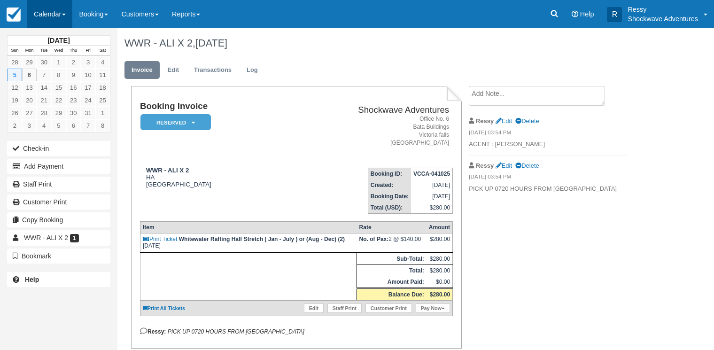
click at [54, 14] on link "Calendar" at bounding box center [49, 14] width 45 height 28
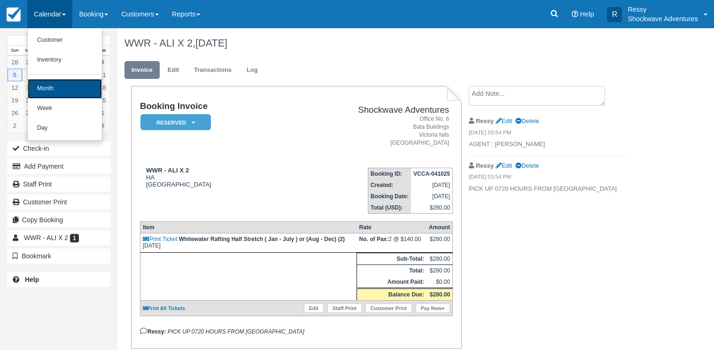
click at [66, 90] on link "Month" at bounding box center [65, 89] width 74 height 20
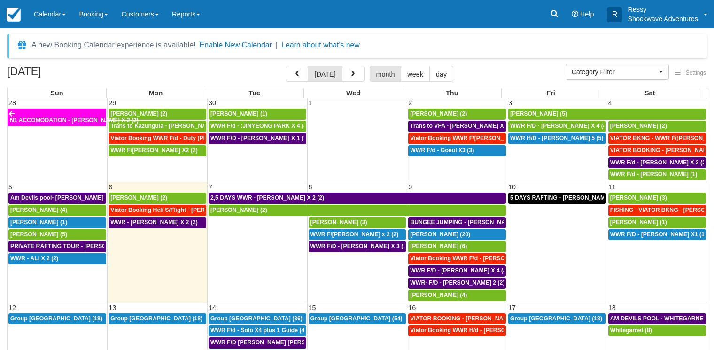
select select
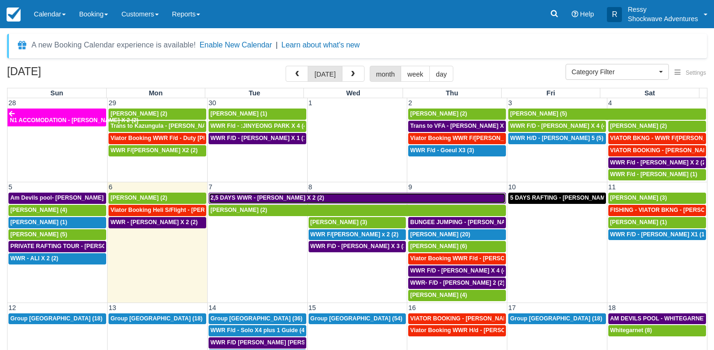
click at [278, 195] on span "2,5 DAYS WWR - HANNA PIETRUS X 2 (2)" at bounding box center [267, 197] width 114 height 7
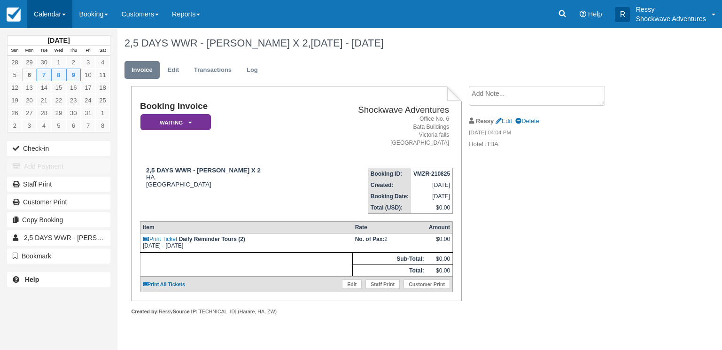
click at [56, 8] on link "Calendar" at bounding box center [49, 14] width 45 height 28
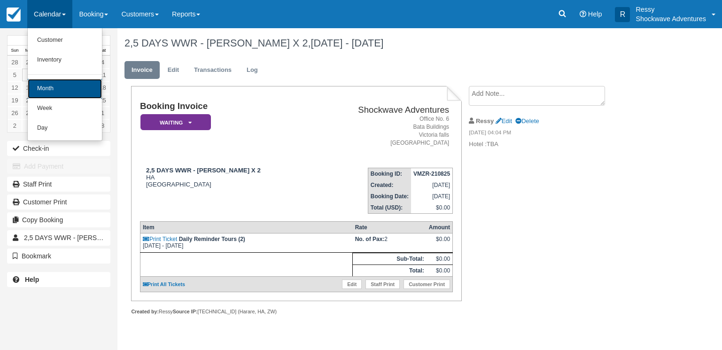
click at [76, 92] on link "Month" at bounding box center [65, 89] width 74 height 20
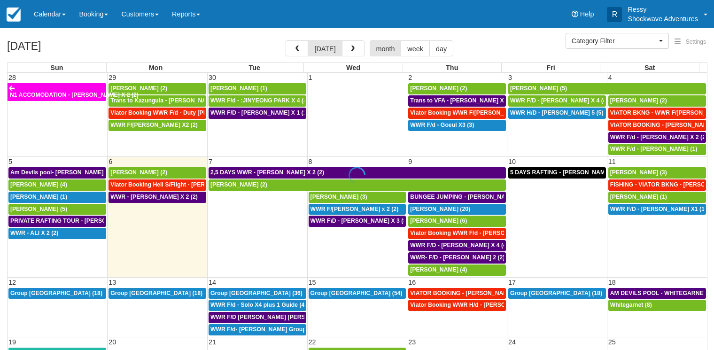
select select
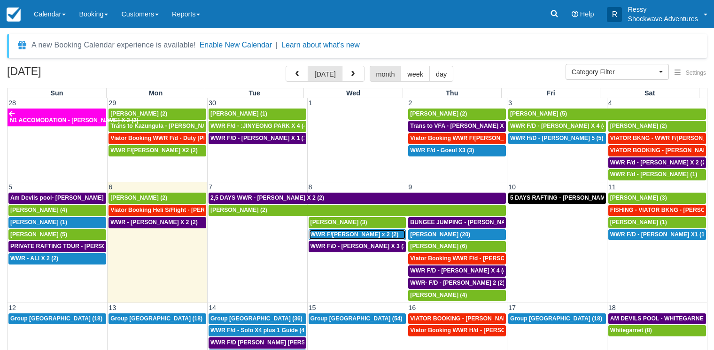
click at [361, 235] on span "WWR F/[PERSON_NAME] x 2 (2)" at bounding box center [354, 234] width 88 height 7
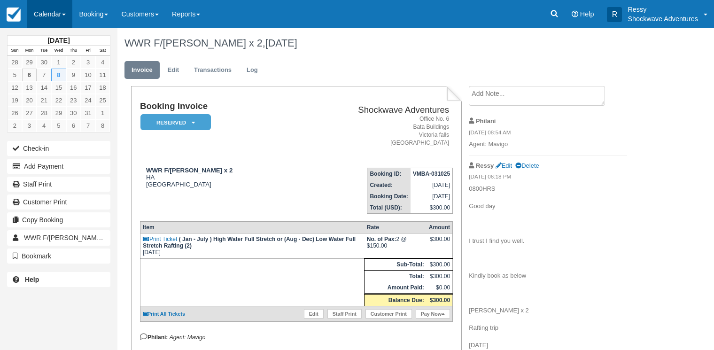
click at [60, 11] on link "Calendar" at bounding box center [49, 14] width 45 height 28
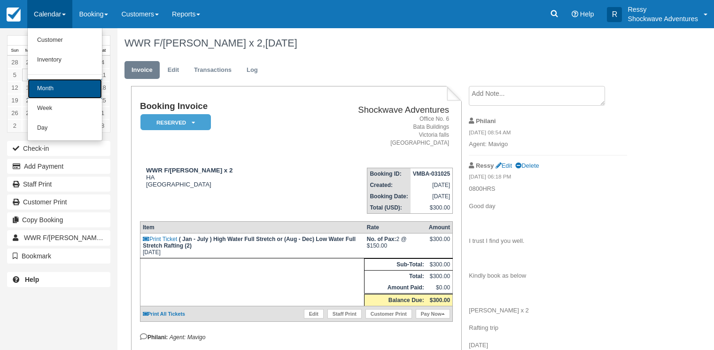
click at [67, 87] on link "Month" at bounding box center [65, 89] width 74 height 20
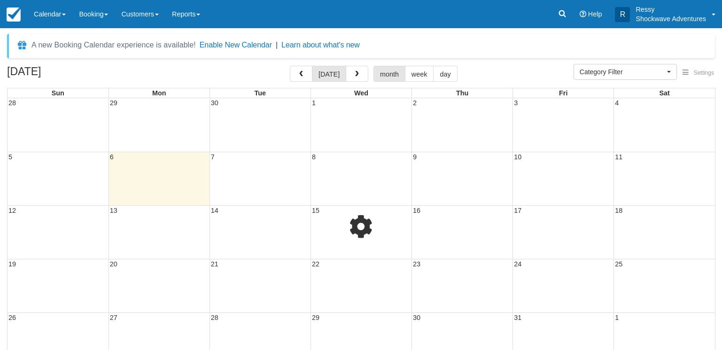
select select
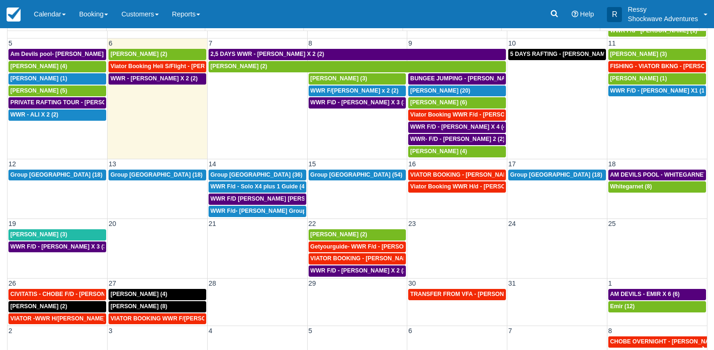
scroll to position [74, 0]
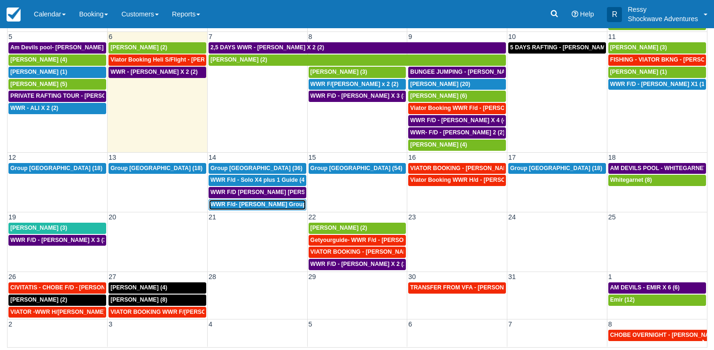
click at [270, 203] on span "WWR F/d- Dwayne Group X 30 (30)" at bounding box center [270, 204] width 121 height 7
